Goal: Task Accomplishment & Management: Manage account settings

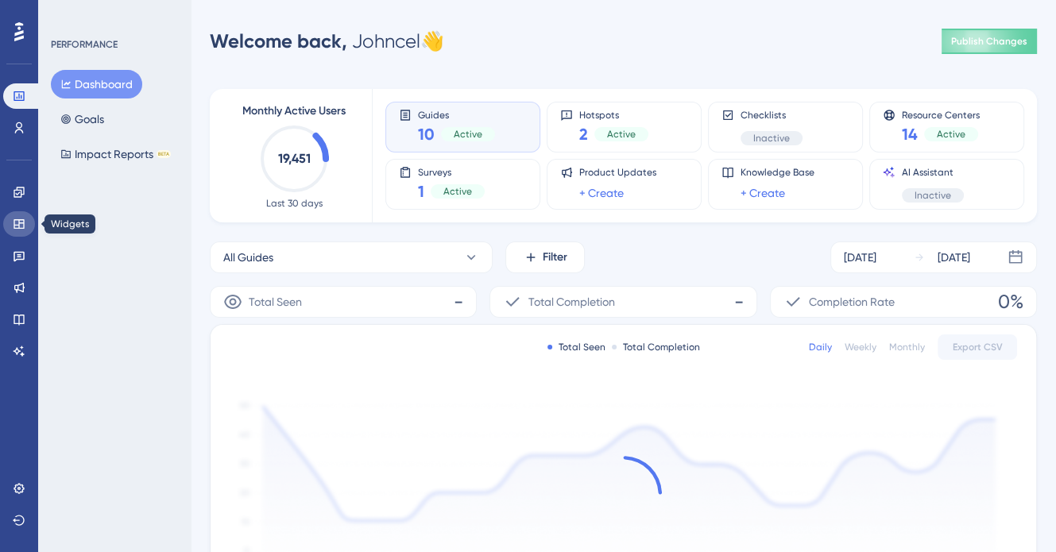
click at [25, 220] on icon at bounding box center [19, 224] width 13 height 13
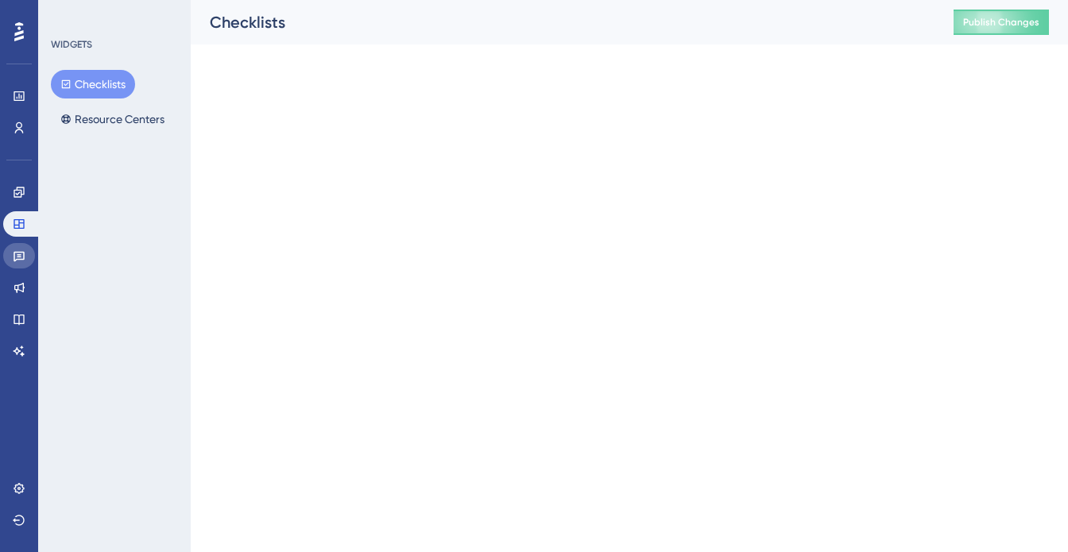
click at [22, 252] on icon at bounding box center [19, 257] width 11 height 10
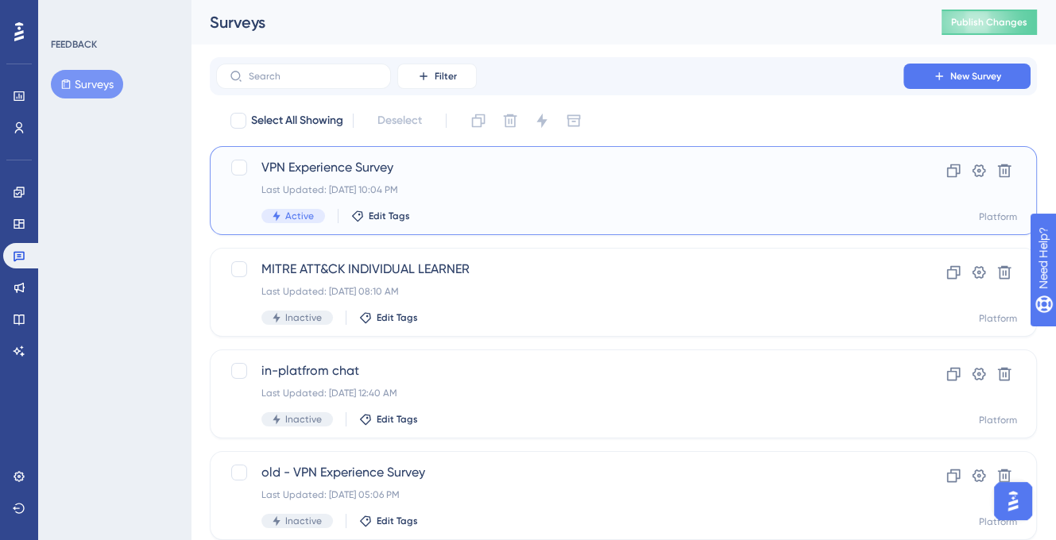
click at [308, 172] on span "VPN Experience Survey" at bounding box center [559, 167] width 597 height 19
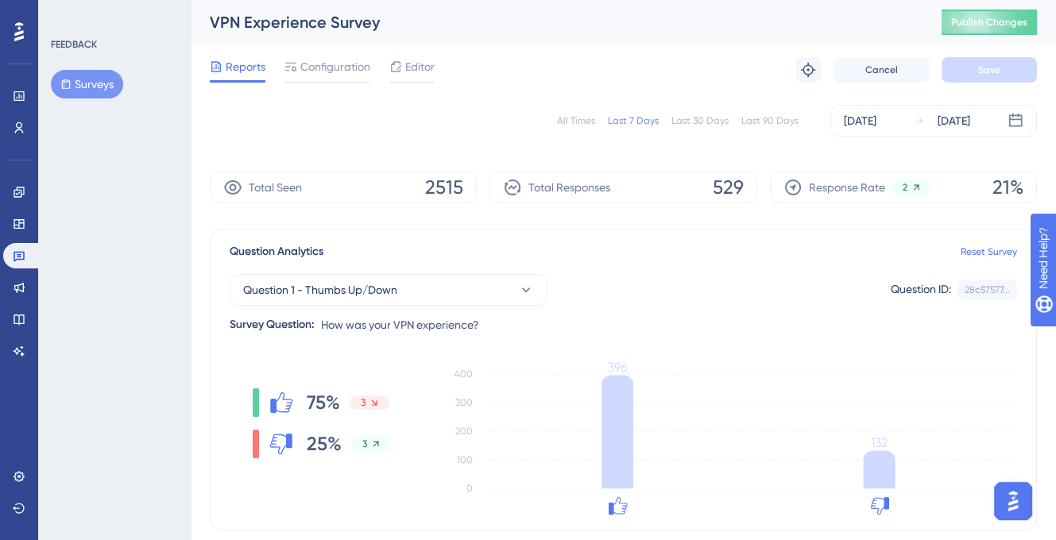
drag, startPoint x: 518, startPoint y: 105, endPoint x: 501, endPoint y: 107, distance: 17.6
click at [517, 105] on div "All Times Last 7 Days Last 30 Days Last 90 Days [DATE] [DATE]" at bounding box center [623, 121] width 827 height 32
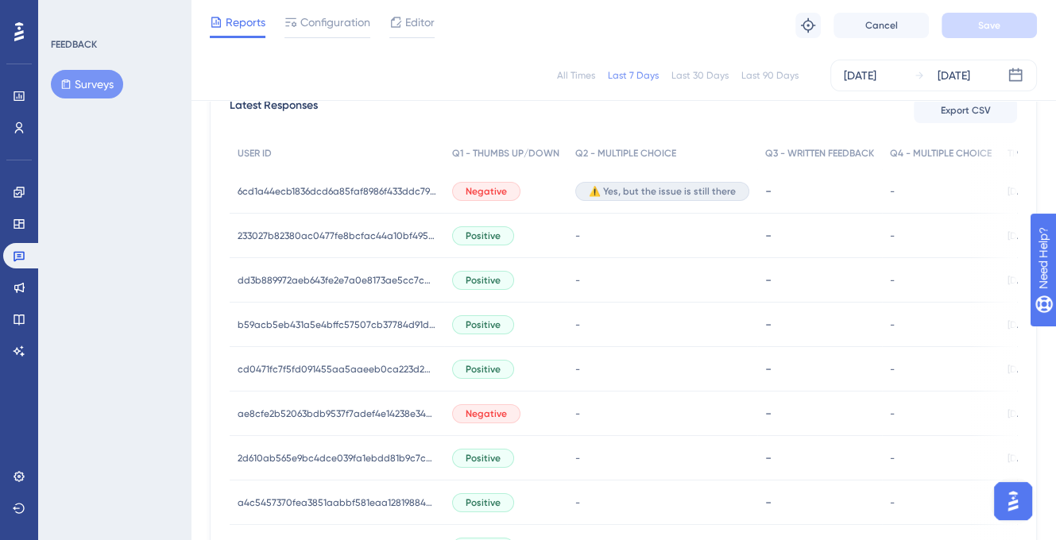
scroll to position [477, 0]
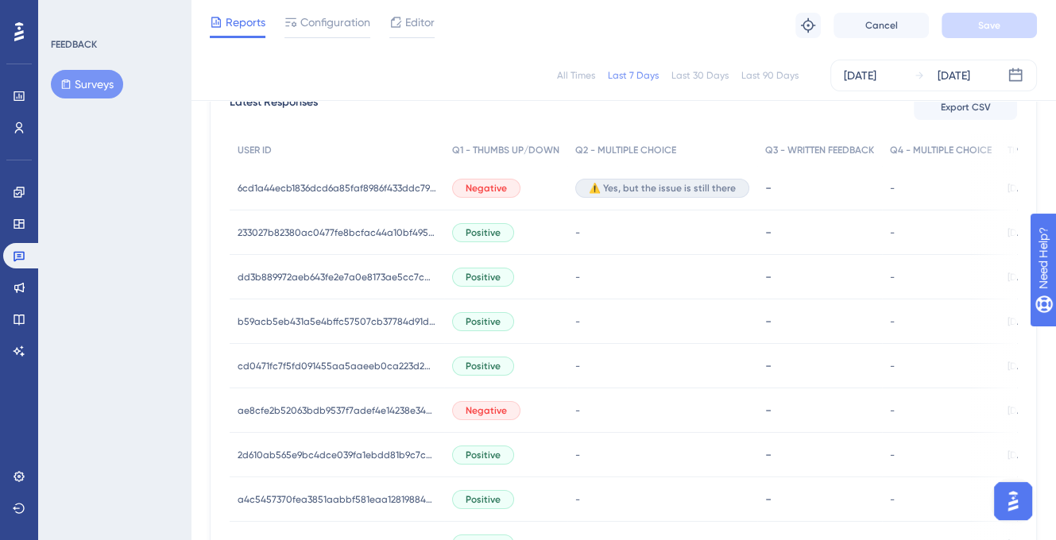
drag, startPoint x: 615, startPoint y: 105, endPoint x: 498, endPoint y: 133, distance: 120.9
click at [615, 105] on div "Latest Responses Export CSV" at bounding box center [624, 107] width 788 height 29
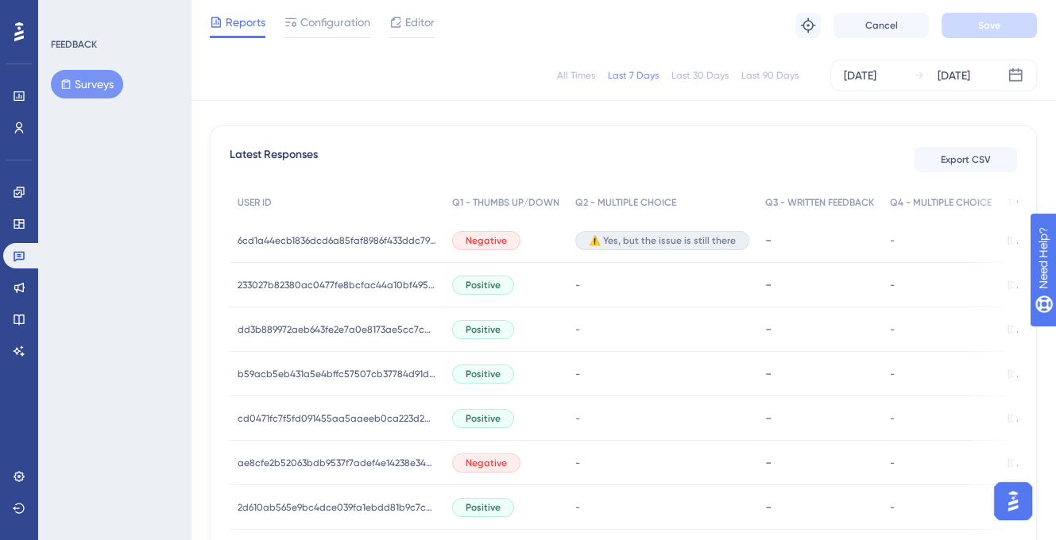
scroll to position [397, 0]
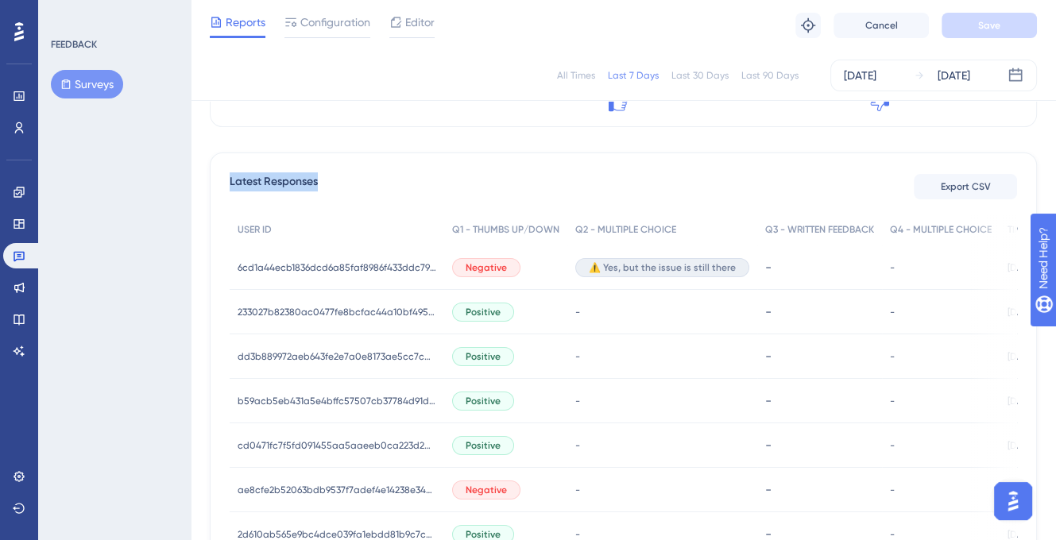
drag, startPoint x: 324, startPoint y: 187, endPoint x: 229, endPoint y: 189, distance: 95.4
click at [230, 189] on div "Latest Responses Export CSV" at bounding box center [624, 186] width 788 height 29
copy span "Latest Responses"
drag, startPoint x: 642, startPoint y: 177, endPoint x: 495, endPoint y: 247, distance: 162.8
click at [642, 177] on div "Latest Responses Export CSV" at bounding box center [624, 186] width 788 height 29
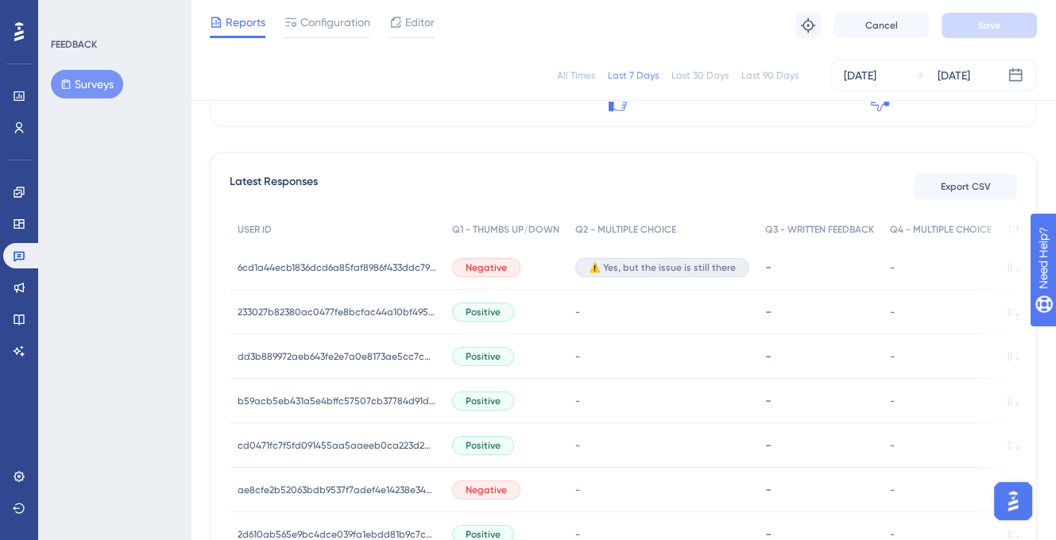
click at [498, 268] on span "Negative" at bounding box center [486, 267] width 41 height 13
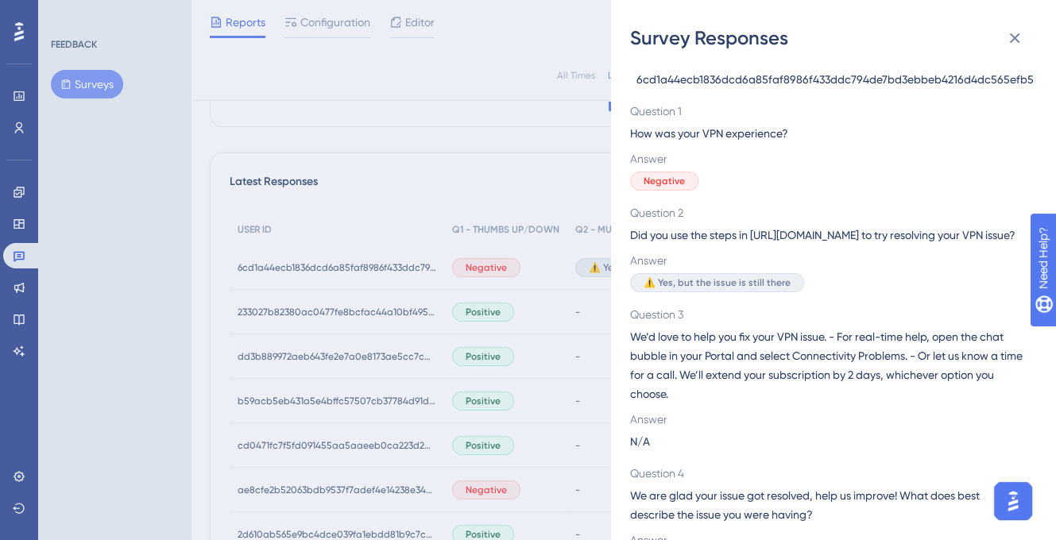
click at [811, 76] on span "6cd1a44ecb1836dcd6a85faf8986f433ddc794de7bd3ebbeb4216d4dc565efb5" at bounding box center [835, 79] width 397 height 19
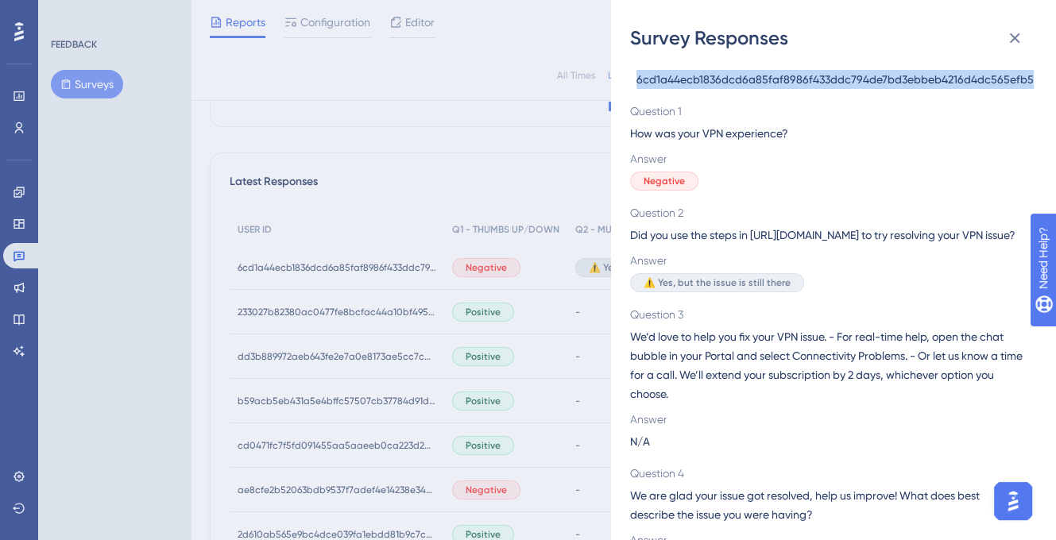
click at [811, 76] on span "6cd1a44ecb1836dcd6a85faf8986f433ddc794de7bd3ebbeb4216d4dc565efb5" at bounding box center [835, 79] width 397 height 19
